Goal: Task Accomplishment & Management: Manage account settings

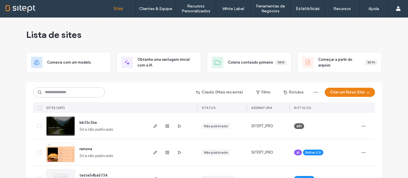
click at [62, 92] on input at bounding box center [69, 92] width 72 height 10
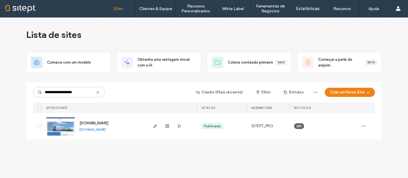
type input "**********"
click at [62, 125] on img at bounding box center [60, 136] width 28 height 39
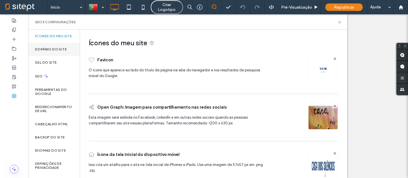
click at [49, 51] on label "Domínio do site" at bounding box center [51, 49] width 32 height 4
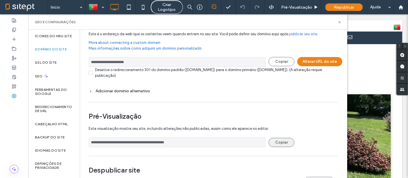
scroll to position [38, 0]
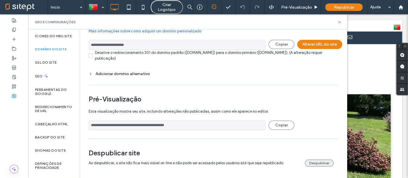
click at [311, 164] on button "Despublicar" at bounding box center [319, 163] width 29 height 7
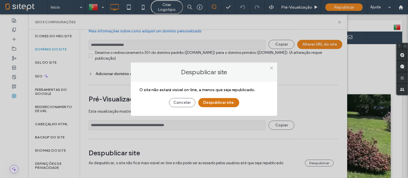
click at [216, 104] on button "Despublicar site" at bounding box center [218, 102] width 41 height 9
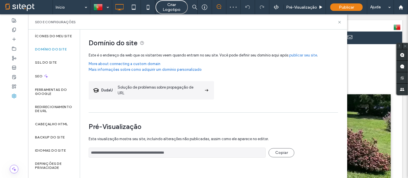
scroll to position [0, 0]
